Goal: Transaction & Acquisition: Obtain resource

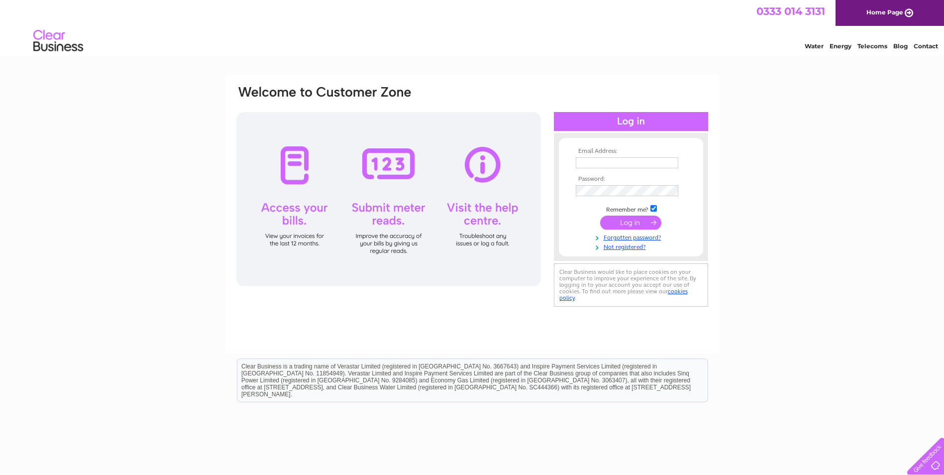
type input "[EMAIL_ADDRESS][DOMAIN_NAME]"
click at [642, 225] on input "submit" at bounding box center [630, 223] width 61 height 14
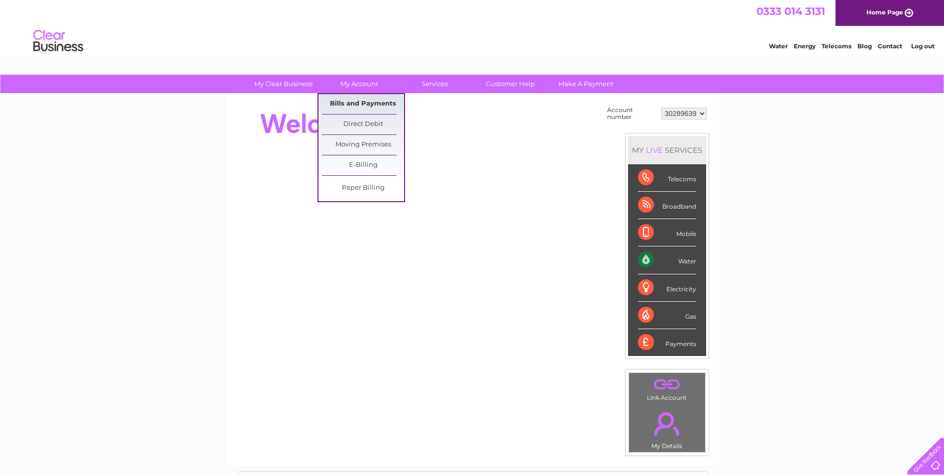
click at [367, 101] on link "Bills and Payments" at bounding box center [363, 104] width 82 height 20
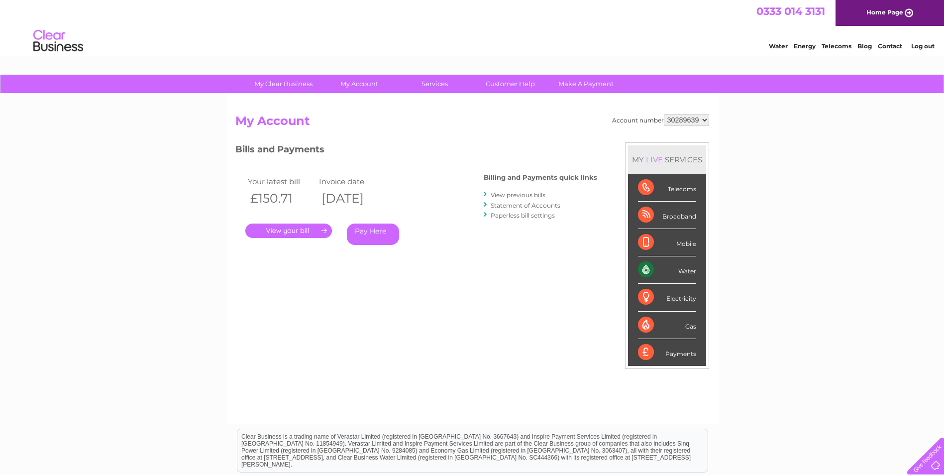
click at [314, 227] on link "." at bounding box center [288, 231] width 87 height 14
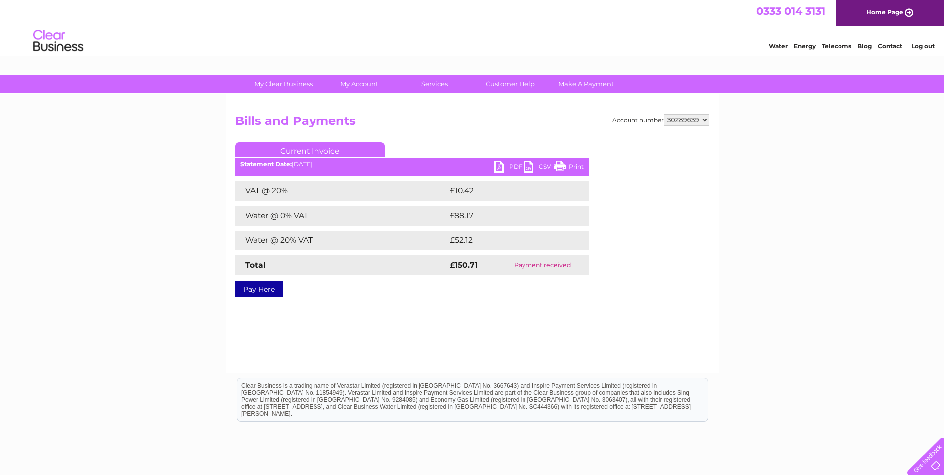
click at [503, 164] on link "PDF" at bounding box center [509, 168] width 30 height 14
